Goal: Obtain resource: Download file/media

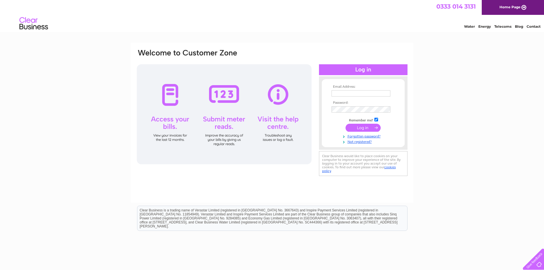
click at [342, 96] on td at bounding box center [363, 93] width 66 height 9
click at [340, 94] on input "text" at bounding box center [360, 93] width 59 height 7
paste input "Accounts@controlvalvesolutions.co.uk"
type input "Accounts@controlvalvesolutions.co.uk"
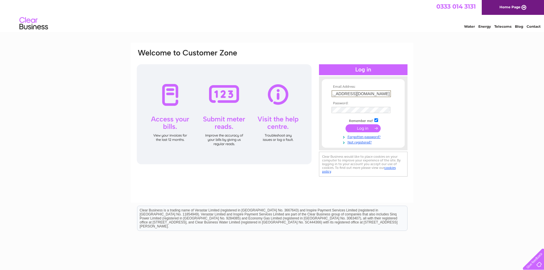
scroll to position [0, 0]
click at [361, 130] on input "submit" at bounding box center [362, 128] width 35 height 8
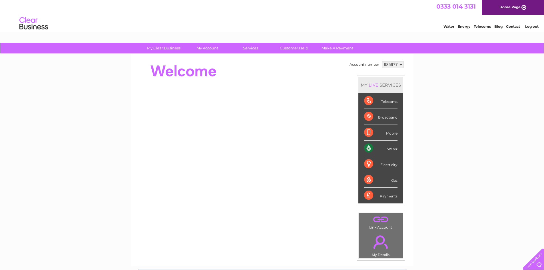
click at [392, 149] on div "Water" at bounding box center [380, 148] width 33 height 16
click at [366, 148] on div "Water" at bounding box center [380, 148] width 33 height 16
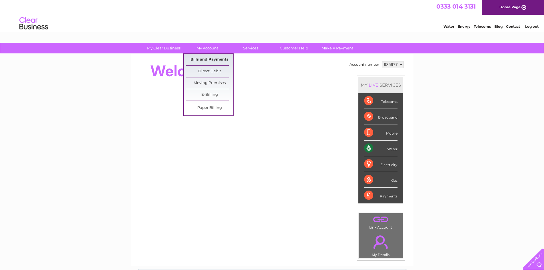
click at [207, 57] on link "Bills and Payments" at bounding box center [209, 59] width 47 height 11
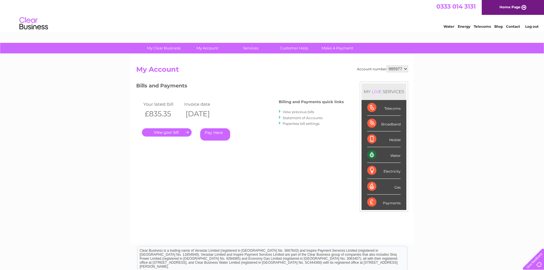
click at [294, 112] on link "View previous bills" at bounding box center [298, 112] width 31 height 4
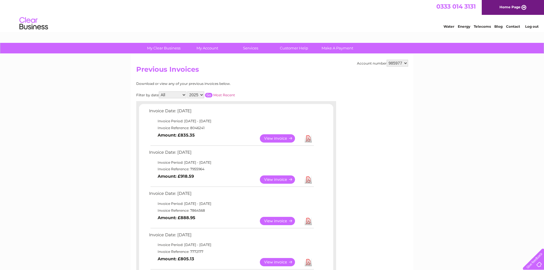
click at [201, 94] on select "2025 2024 2023 2022" at bounding box center [195, 94] width 17 height 7
select select "2022"
click at [188, 91] on select "2025 2024 2023 2022" at bounding box center [195, 94] width 17 height 7
click at [207, 95] on input "button" at bounding box center [208, 95] width 7 height 5
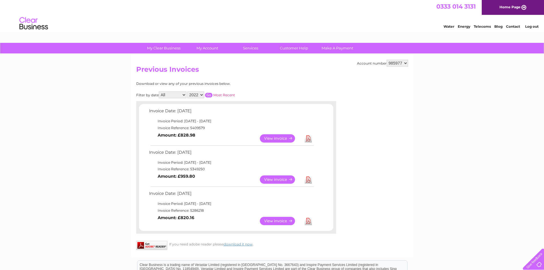
click at [201, 96] on select "2025 2024 2023 2022" at bounding box center [195, 94] width 17 height 7
click at [188, 91] on select "2025 2024 2023 2022" at bounding box center [195, 94] width 17 height 7
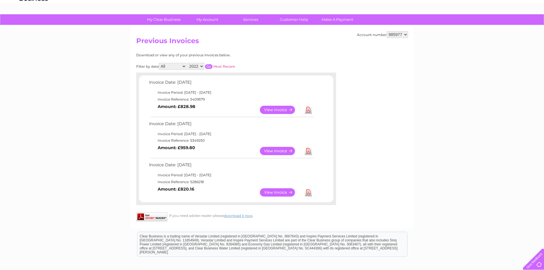
scroll to position [57, 0]
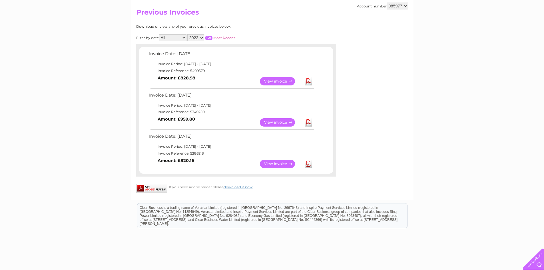
click at [274, 164] on link "View" at bounding box center [281, 164] width 42 height 8
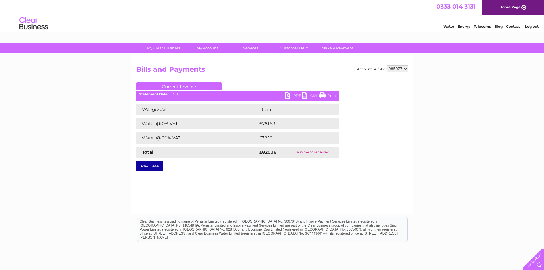
click at [289, 94] on link "PDF" at bounding box center [293, 96] width 17 height 8
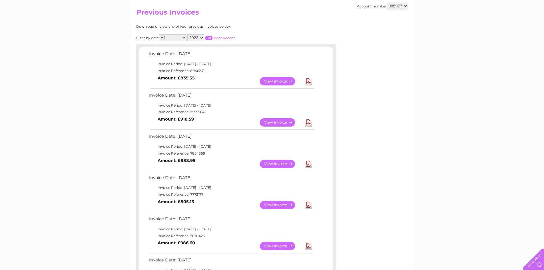
click at [200, 37] on select "2025 2024 2023 2022" at bounding box center [195, 37] width 17 height 7
select select "2025"
click at [188, 34] on select "2025 2024 2023 2022" at bounding box center [195, 37] width 17 height 7
click at [211, 38] on input "button" at bounding box center [208, 38] width 7 height 5
click at [276, 82] on link "View" at bounding box center [281, 81] width 42 height 8
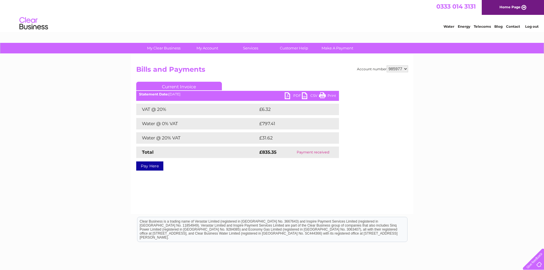
click at [294, 91] on ul "Current Invoice" at bounding box center [237, 87] width 203 height 11
click at [295, 93] on link "PDF" at bounding box center [293, 96] width 17 height 8
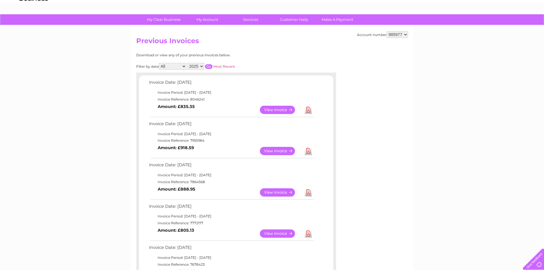
scroll to position [57, 0]
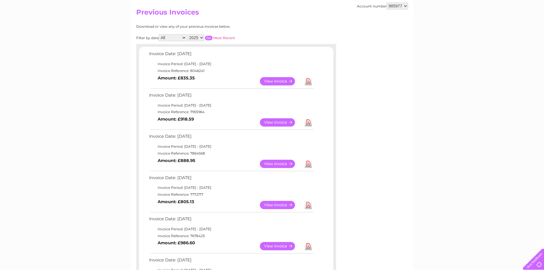
click at [277, 82] on link "View" at bounding box center [281, 81] width 42 height 8
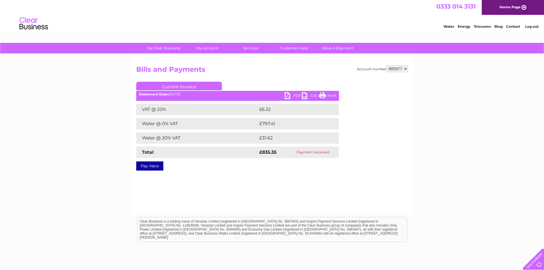
click at [293, 94] on link "PDF" at bounding box center [293, 96] width 17 height 8
